Goal: Transaction & Acquisition: Purchase product/service

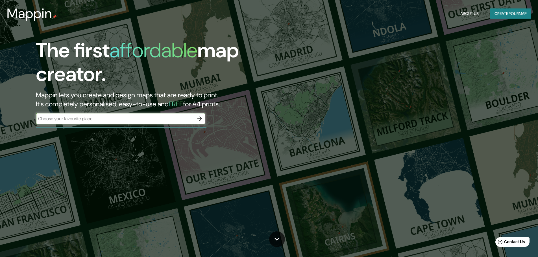
click at [130, 117] on input "text" at bounding box center [115, 118] width 158 height 6
type input "[PERSON_NAME][GEOGRAPHIC_DATA]"
click at [199, 117] on icon "button" at bounding box center [199, 118] width 7 height 7
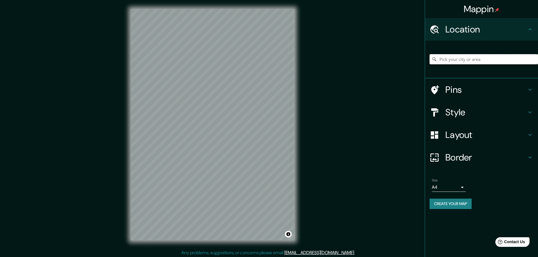
click at [445, 60] on input "Pick your city or area" at bounding box center [483, 59] width 108 height 10
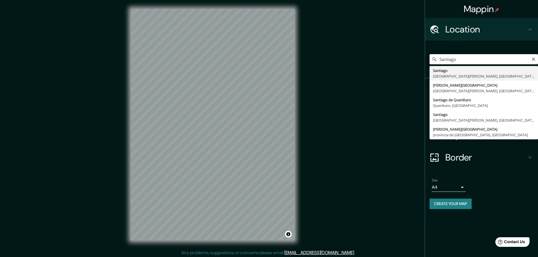
type input "[GEOGRAPHIC_DATA], [GEOGRAPHIC_DATA][PERSON_NAME], [GEOGRAPHIC_DATA]"
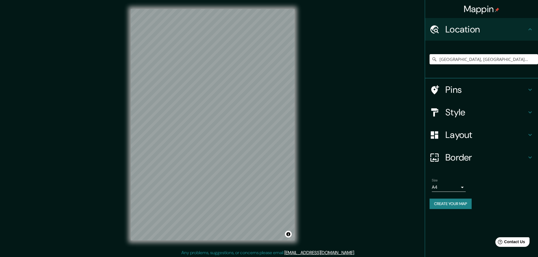
scroll to position [1, 0]
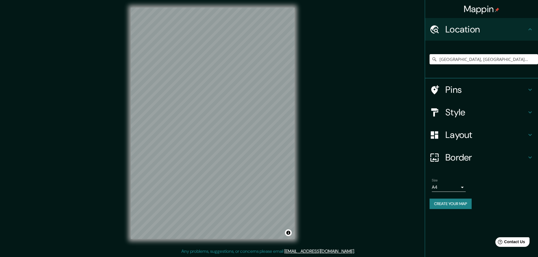
click at [460, 135] on h4 "Layout" at bounding box center [485, 134] width 81 height 11
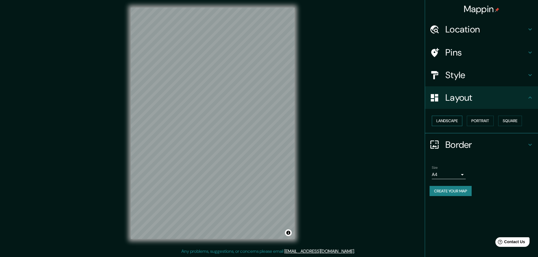
click at [450, 122] on button "Landscape" at bounding box center [447, 121] width 30 height 10
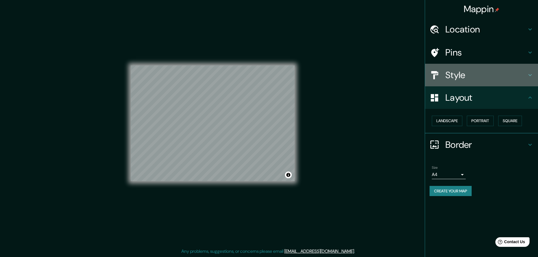
click at [451, 73] on h4 "Style" at bounding box center [485, 74] width 81 height 11
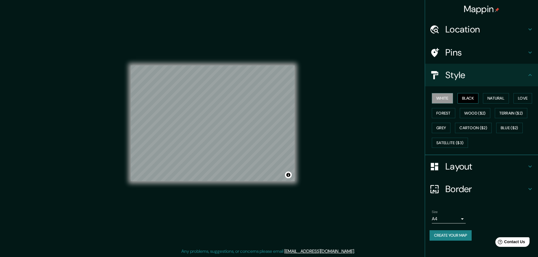
click at [476, 98] on button "Black" at bounding box center [467, 98] width 21 height 10
click at [491, 97] on button "Natural" at bounding box center [496, 98] width 26 height 10
click at [532, 99] on button "Love" at bounding box center [522, 98] width 19 height 10
click at [438, 115] on button "Forest" at bounding box center [443, 113] width 23 height 10
click at [469, 114] on button "Wood ($2)" at bounding box center [475, 113] width 30 height 10
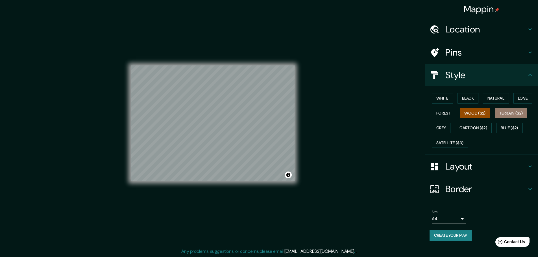
click at [506, 113] on button "Terrain ($2)" at bounding box center [511, 113] width 33 height 10
click at [505, 127] on button "Blue ($2)" at bounding box center [509, 128] width 27 height 10
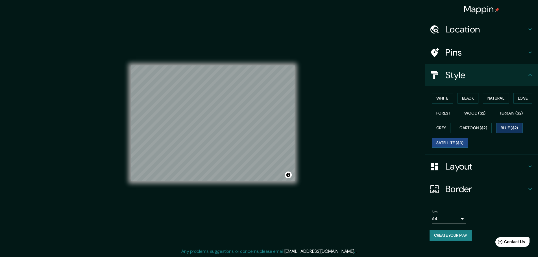
click at [450, 141] on button "Satellite ($3)" at bounding box center [450, 143] width 36 height 10
click at [467, 128] on button "Cartoon ($2)" at bounding box center [473, 128] width 37 height 10
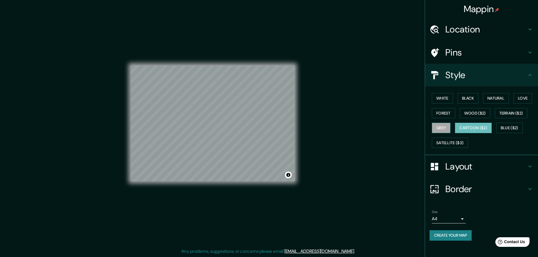
click at [437, 126] on button "Grey" at bounding box center [441, 128] width 19 height 10
click at [441, 96] on button "White" at bounding box center [442, 98] width 21 height 10
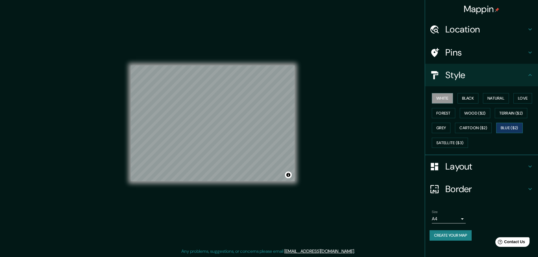
click at [511, 129] on button "Blue ($2)" at bounding box center [509, 128] width 27 height 10
click at [466, 99] on button "Black" at bounding box center [467, 98] width 21 height 10
click at [503, 129] on button "Blue ($2)" at bounding box center [509, 128] width 27 height 10
click at [490, 99] on button "Natural" at bounding box center [496, 98] width 26 height 10
click at [447, 97] on button "White" at bounding box center [442, 98] width 21 height 10
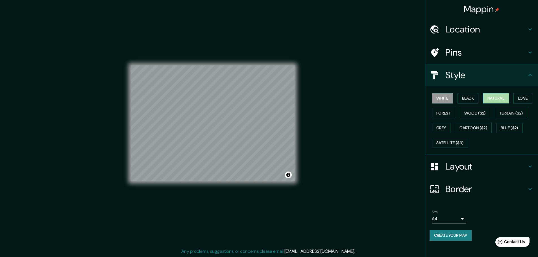
click at [492, 95] on button "Natural" at bounding box center [496, 98] width 26 height 10
click at [446, 98] on button "White" at bounding box center [442, 98] width 21 height 10
click at [489, 97] on button "Natural" at bounding box center [496, 98] width 26 height 10
click at [467, 192] on h4 "Border" at bounding box center [485, 188] width 81 height 11
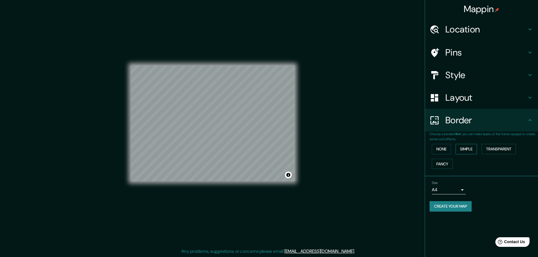
click at [468, 150] on button "Simple" at bounding box center [465, 149] width 21 height 10
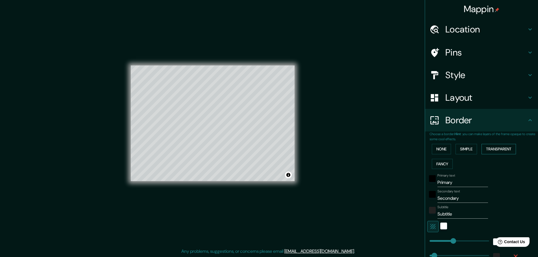
click at [487, 150] on button "Transparent" at bounding box center [498, 149] width 34 height 10
click at [443, 165] on button "Fancy" at bounding box center [442, 164] width 21 height 10
click at [489, 149] on button "Transparent" at bounding box center [498, 149] width 34 height 10
click at [467, 150] on button "Simple" at bounding box center [465, 149] width 21 height 10
click at [439, 147] on button "None" at bounding box center [441, 149] width 19 height 10
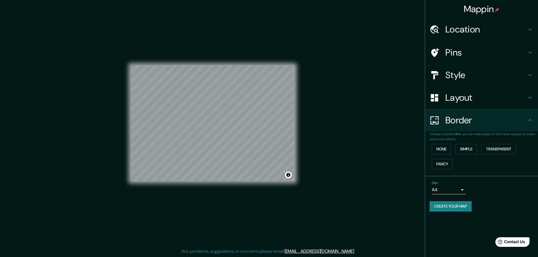
click at [461, 189] on body "Mappin Location [GEOGRAPHIC_DATA], [GEOGRAPHIC_DATA][PERSON_NAME], [GEOGRAPHIC_…" at bounding box center [269, 127] width 538 height 257
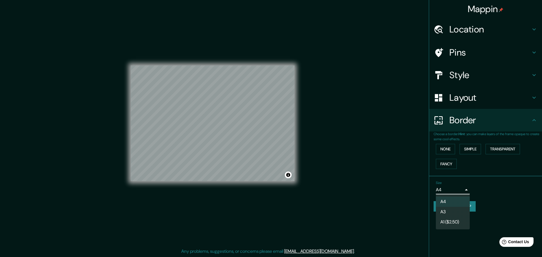
click at [459, 212] on li "A3" at bounding box center [453, 212] width 34 height 10
type input "a4"
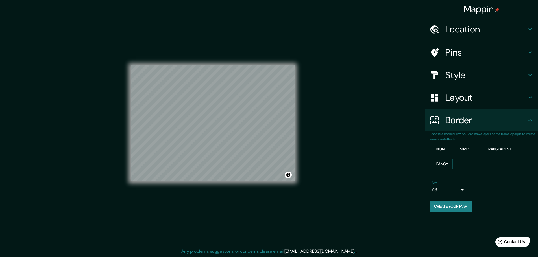
click at [496, 150] on button "Transparent" at bounding box center [498, 149] width 34 height 10
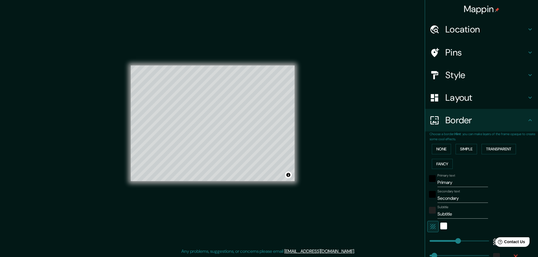
click at [450, 182] on input "Primary" at bounding box center [462, 182] width 51 height 9
click at [429, 196] on div "black" at bounding box center [432, 194] width 7 height 7
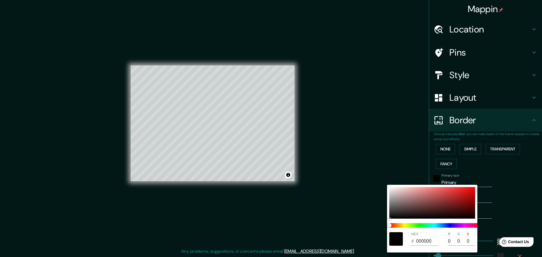
click at [473, 176] on div at bounding box center [271, 128] width 542 height 257
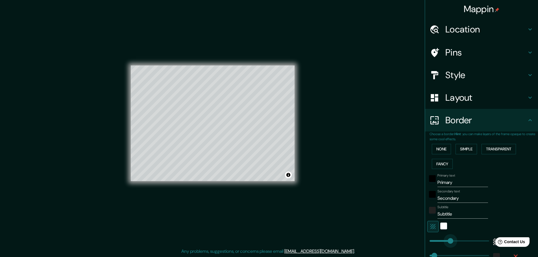
type input "193"
drag, startPoint x: 452, startPoint y: 242, endPoint x: 445, endPoint y: 242, distance: 7.3
type input "46"
type input "105"
drag, startPoint x: 445, startPoint y: 242, endPoint x: 436, endPoint y: 241, distance: 9.1
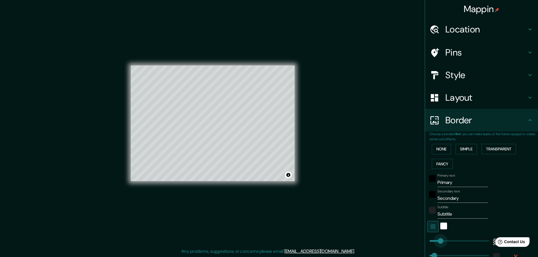
type input "46"
type input "41"
drag, startPoint x: 436, startPoint y: 241, endPoint x: 429, endPoint y: 241, distance: 6.5
type input "46"
click at [437, 149] on button "None" at bounding box center [441, 149] width 19 height 10
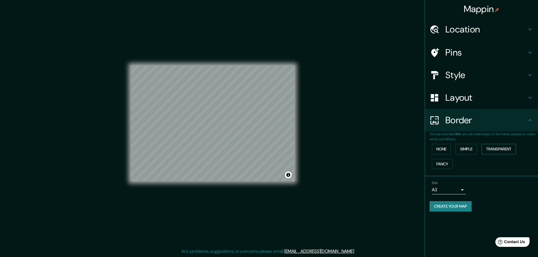
click at [498, 150] on button "Transparent" at bounding box center [498, 149] width 34 height 10
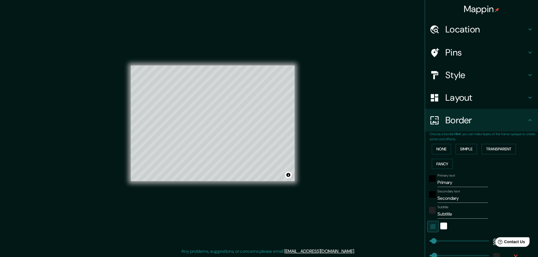
click at [452, 182] on input "Primary" at bounding box center [462, 182] width 51 height 9
drag, startPoint x: 450, startPoint y: 183, endPoint x: 419, endPoint y: 185, distance: 30.6
click at [419, 185] on div "Mappin Location [GEOGRAPHIC_DATA], [GEOGRAPHIC_DATA][PERSON_NAME], [GEOGRAPHIC_…" at bounding box center [269, 128] width 538 height 259
type input "46"
drag, startPoint x: 428, startPoint y: 198, endPoint x: 406, endPoint y: 195, distance: 22.2
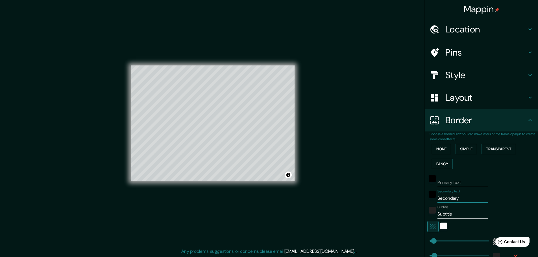
click at [405, 195] on div "Mappin Location [GEOGRAPHIC_DATA], [GEOGRAPHIC_DATA][PERSON_NAME], [GEOGRAPHIC_…" at bounding box center [269, 128] width 538 height 259
type input "46"
click at [439, 231] on div at bounding box center [443, 226] width 10 height 11
click at [440, 228] on div "white" at bounding box center [443, 226] width 7 height 7
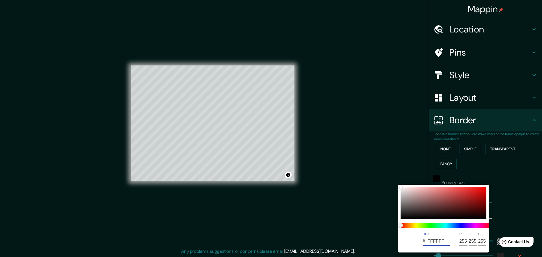
click at [439, 240] on input "FFFFFF" at bounding box center [438, 241] width 22 height 9
drag, startPoint x: 445, startPoint y: 240, endPoint x: 401, endPoint y: 241, distance: 43.5
click at [401, 241] on div "HEX # FFFFFF R 255 G 255 B 255" at bounding box center [443, 239] width 90 height 18
paste input "000000"
type input "46"
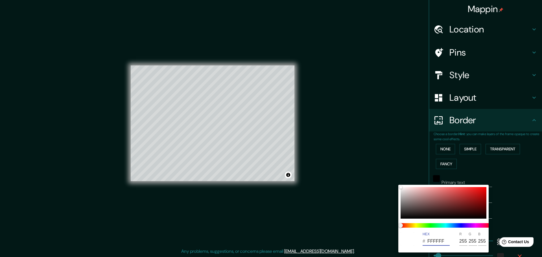
type input "000000"
type input "0"
type input "000000"
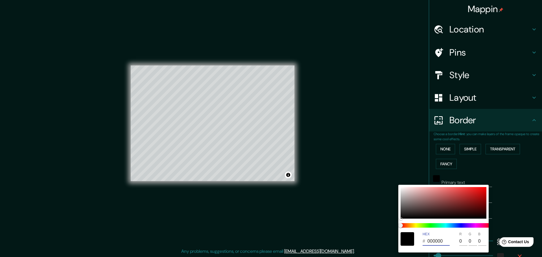
drag, startPoint x: 435, startPoint y: 242, endPoint x: 416, endPoint y: 242, distance: 19.2
click at [416, 242] on div "HEX # 000000 R 0 G 0 B 0" at bounding box center [443, 239] width 90 height 18
paste input "4E7FB6"
type input "46"
type input "4E7FB6"
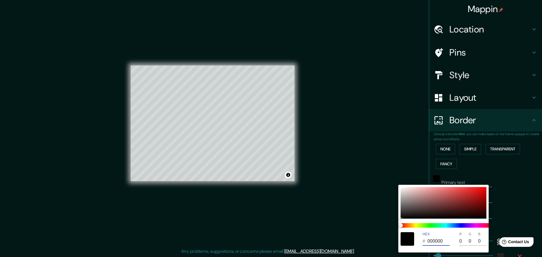
type input "78"
type input "127"
type input "182"
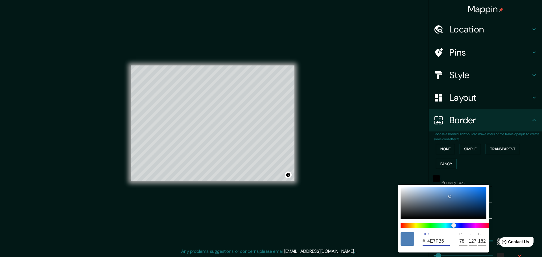
type input "4E7FB6"
click at [359, 169] on div at bounding box center [271, 128] width 542 height 257
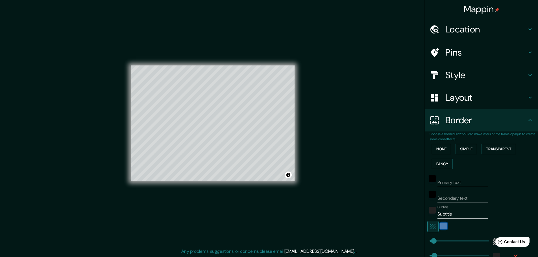
type input "46"
type input "201"
type input "46"
type input "61"
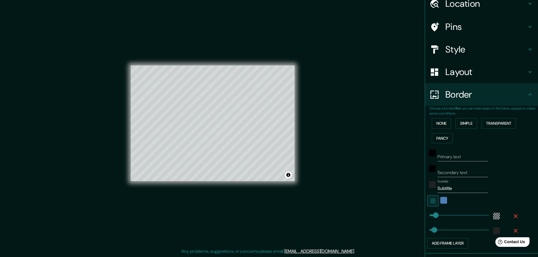
scroll to position [28, 0]
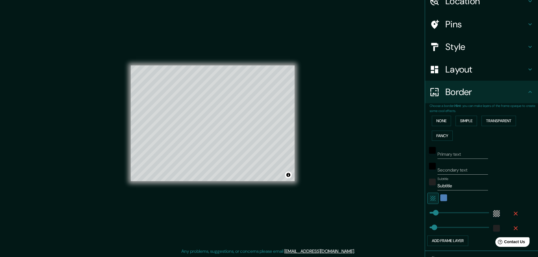
type input "171"
type input "30"
type input "50"
type input "47"
type input "36"
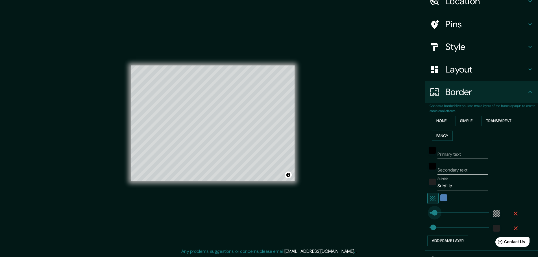
type input "44"
type input "0"
drag, startPoint x: 430, startPoint y: 214, endPoint x: 410, endPoint y: 214, distance: 19.2
drag, startPoint x: 437, startPoint y: 188, endPoint x: 416, endPoint y: 187, distance: 21.5
click at [416, 187] on div "Mappin Location [GEOGRAPHIC_DATA], [GEOGRAPHIC_DATA][PERSON_NAME], [GEOGRAPHIC_…" at bounding box center [269, 128] width 538 height 259
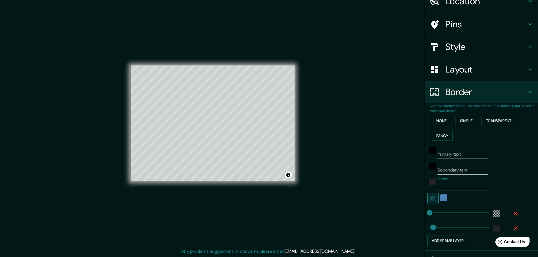
click at [430, 199] on icon "button" at bounding box center [432, 198] width 7 height 7
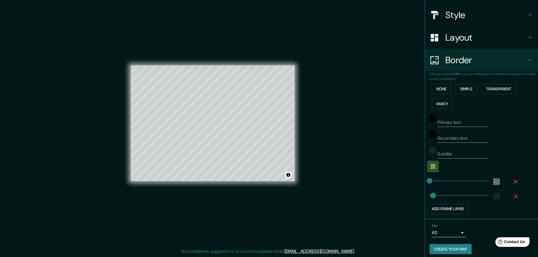
scroll to position [64, 0]
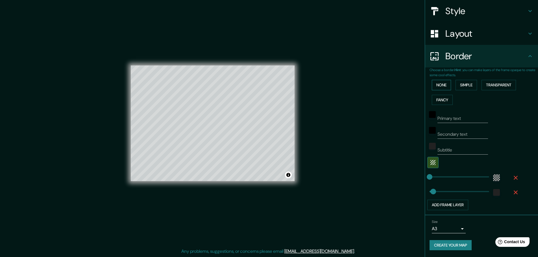
click at [442, 85] on button "None" at bounding box center [441, 85] width 19 height 10
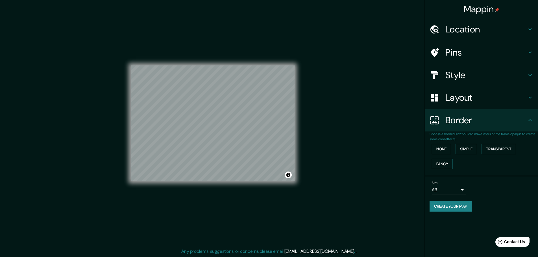
click at [457, 208] on button "Create your map" at bounding box center [450, 206] width 42 height 10
click at [439, 204] on button "Create your map" at bounding box center [450, 206] width 42 height 10
click at [442, 205] on button "Create your map" at bounding box center [450, 206] width 42 height 10
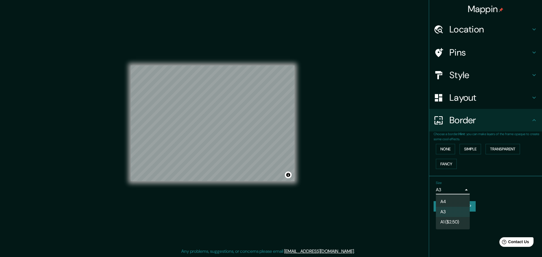
click at [455, 188] on body "Mappin Location [GEOGRAPHIC_DATA], [GEOGRAPHIC_DATA][PERSON_NAME], [GEOGRAPHIC_…" at bounding box center [271, 127] width 542 height 257
click at [453, 203] on li "A4" at bounding box center [453, 202] width 34 height 10
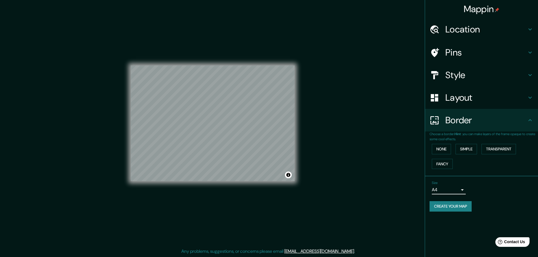
click at [449, 208] on button "Create your map" at bounding box center [450, 206] width 42 height 10
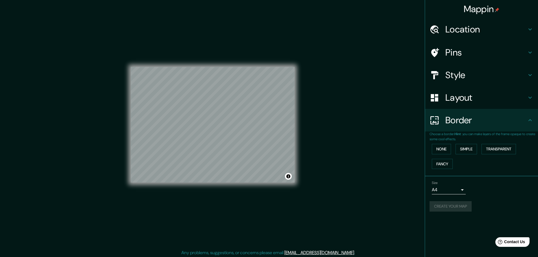
click at [445, 191] on body "Mappin Location [GEOGRAPHIC_DATA], [GEOGRAPHIC_DATA][PERSON_NAME], [GEOGRAPHIC_…" at bounding box center [269, 128] width 538 height 257
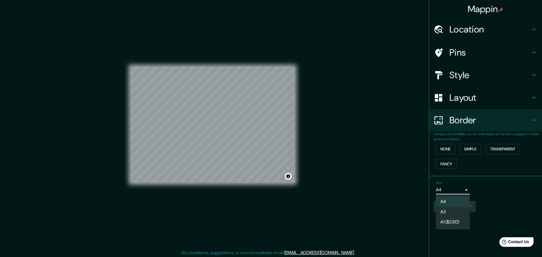
click at [445, 211] on li "A3" at bounding box center [453, 212] width 34 height 10
type input "a4"
